Goal: Information Seeking & Learning: Understand process/instructions

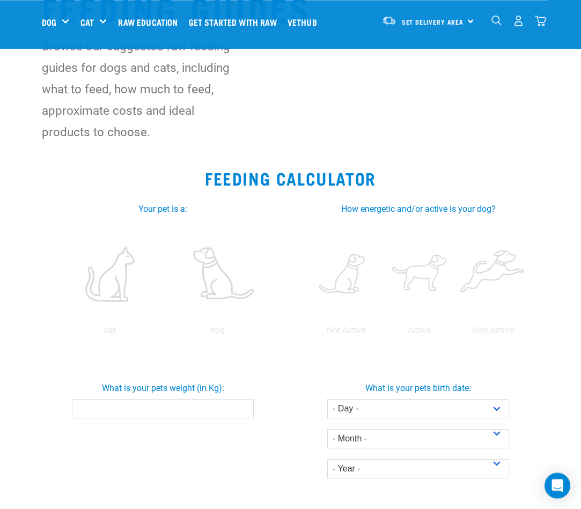
scroll to position [77, 0]
click at [166, 320] on label at bounding box center [218, 273] width 104 height 91
click at [164, 333] on input "radio" at bounding box center [164, 333] width 0 height 0
radio input "true"
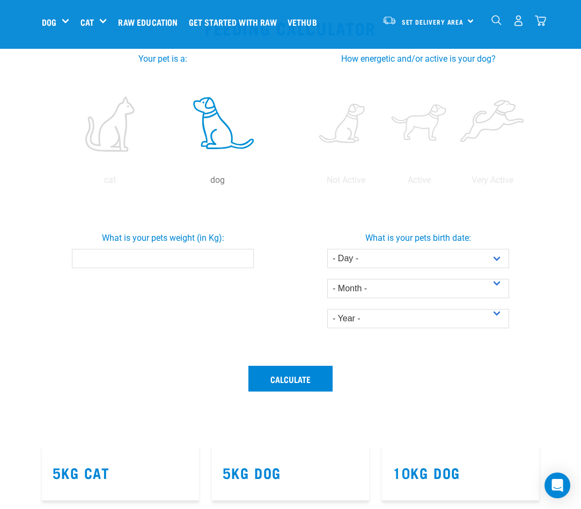
scroll to position [230, 0]
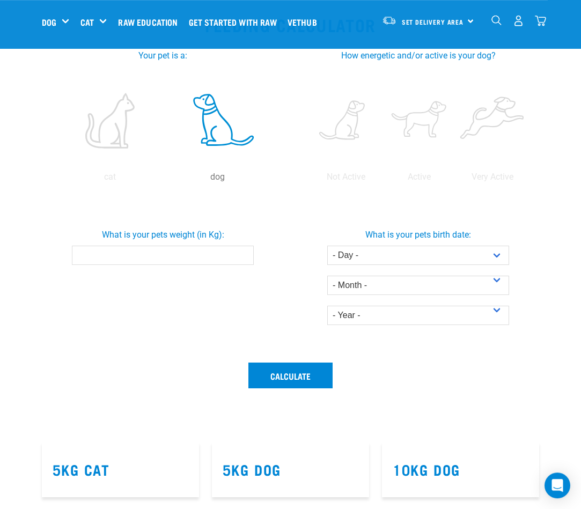
click at [209, 265] on input "What is your pets weight (in Kg):" at bounding box center [163, 255] width 182 height 19
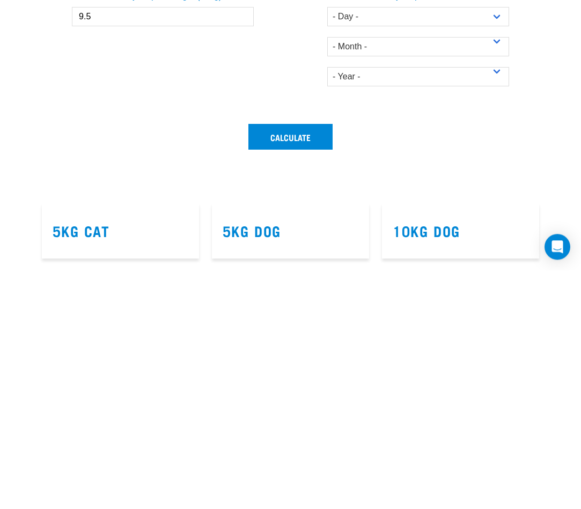
type input "9.5"
click at [492, 246] on select "- Day - 1 2 3 4 5 6 7 8 9 10 11 12 13 14 15 16 17 18 19 20 21 22 23 24 25 26 27" at bounding box center [418, 255] width 182 height 19
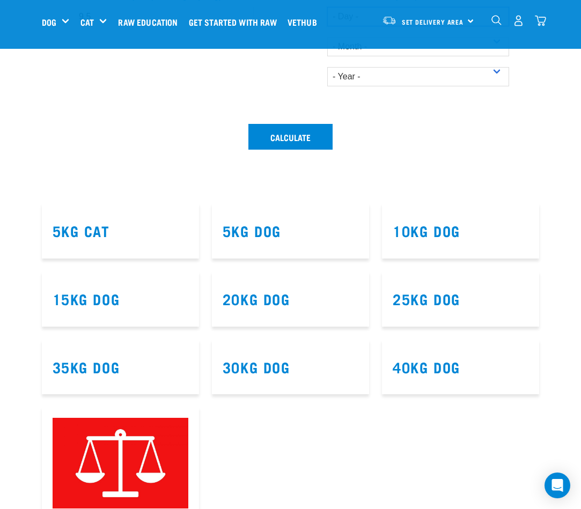
select select "28"
click at [497, 56] on select "- Month - January February March April May June July August September October N…" at bounding box center [418, 46] width 182 height 19
select select "March"
click at [501, 86] on select "- Year - 2025 2024 2023 2022 2021 2020 2019 2018 2017 2016 2015 2014" at bounding box center [418, 76] width 182 height 19
select select "2015"
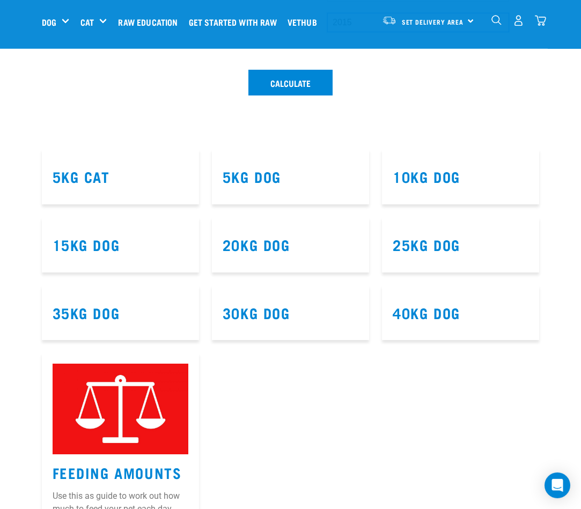
scroll to position [523, 0]
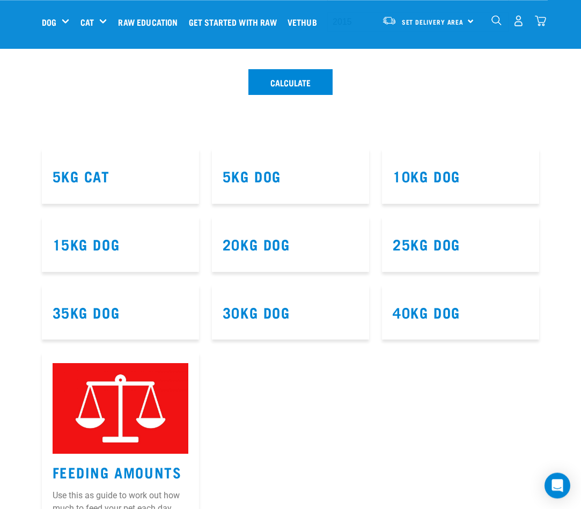
click at [434, 180] on link "10kg Dog" at bounding box center [427, 176] width 68 height 8
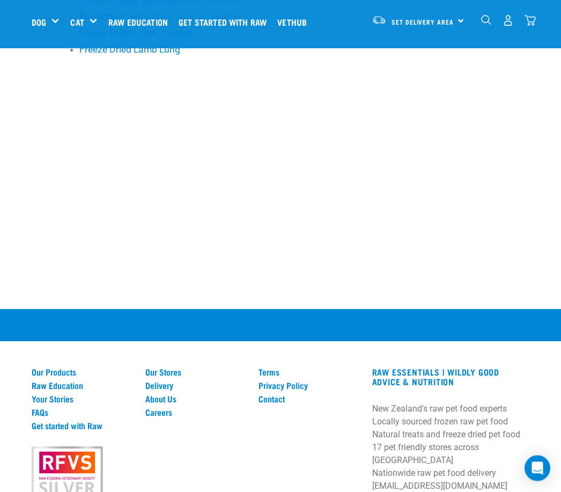
scroll to position [967, 0]
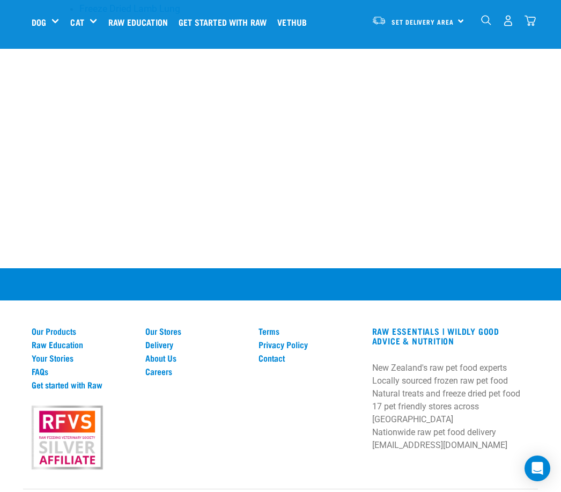
click at [169, 326] on link "Our Stores" at bounding box center [195, 331] width 101 height 10
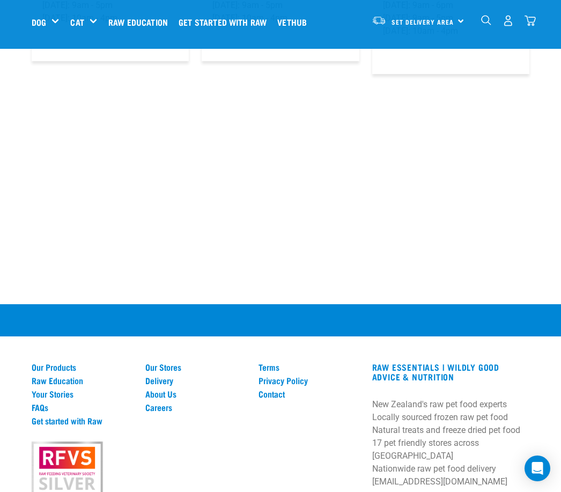
scroll to position [1937, 0]
